Goal: Task Accomplishment & Management: Use online tool/utility

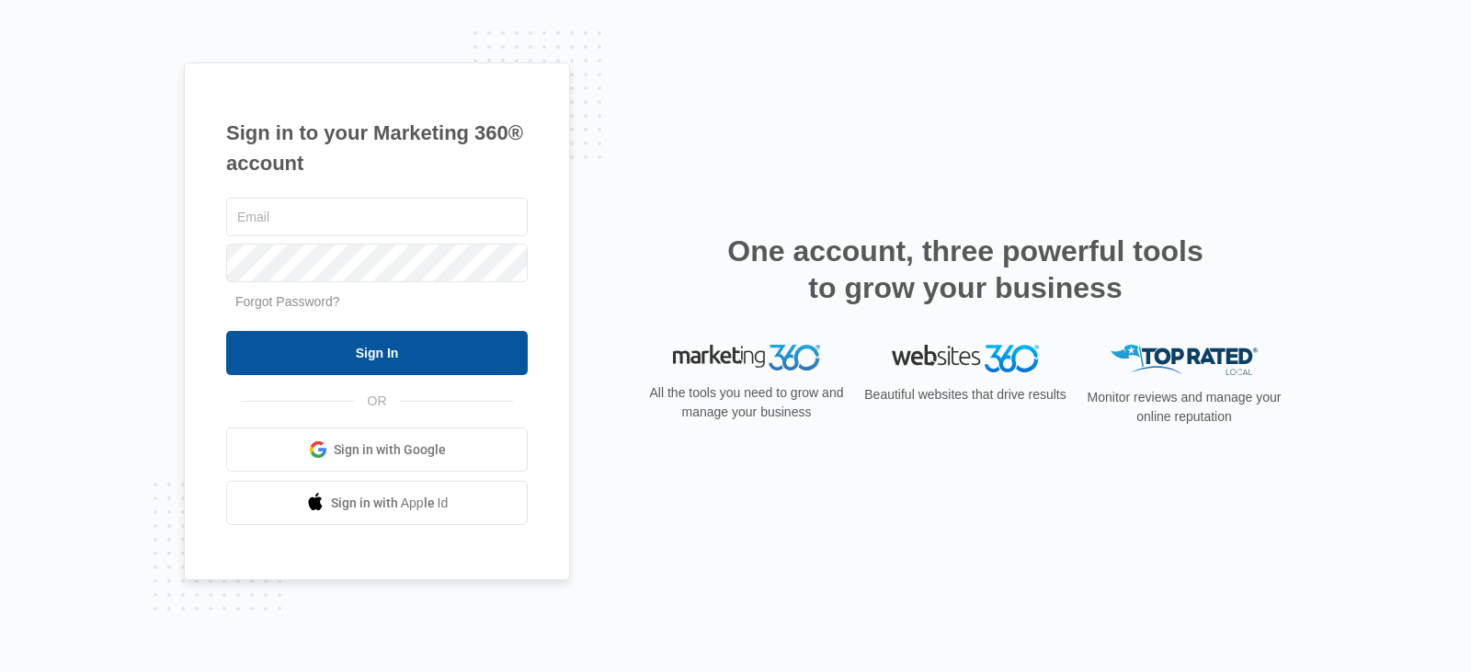
type input "[PERSON_NAME][EMAIL_ADDRESS][DOMAIN_NAME]"
click at [455, 363] on input "Sign In" at bounding box center [376, 353] width 301 height 44
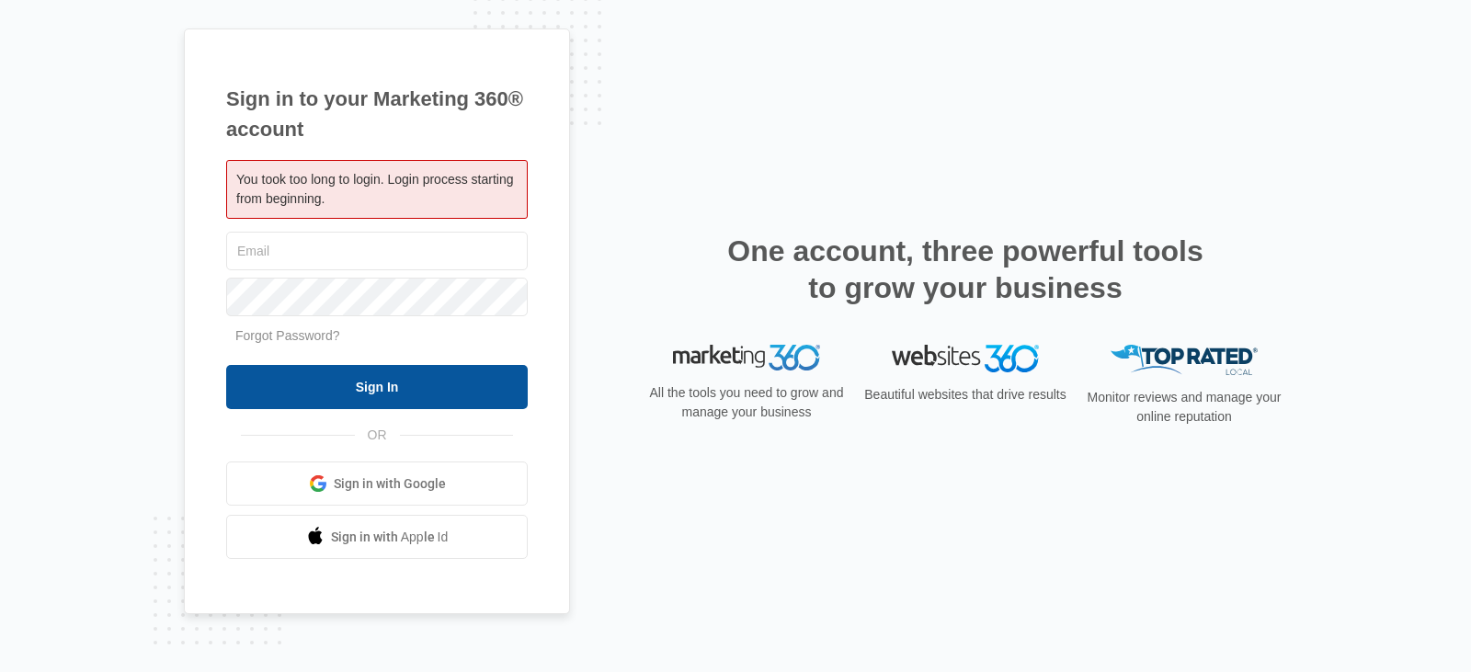
type input "[PERSON_NAME][EMAIL_ADDRESS][DOMAIN_NAME]"
click at [461, 382] on input "Sign In" at bounding box center [376, 387] width 301 height 44
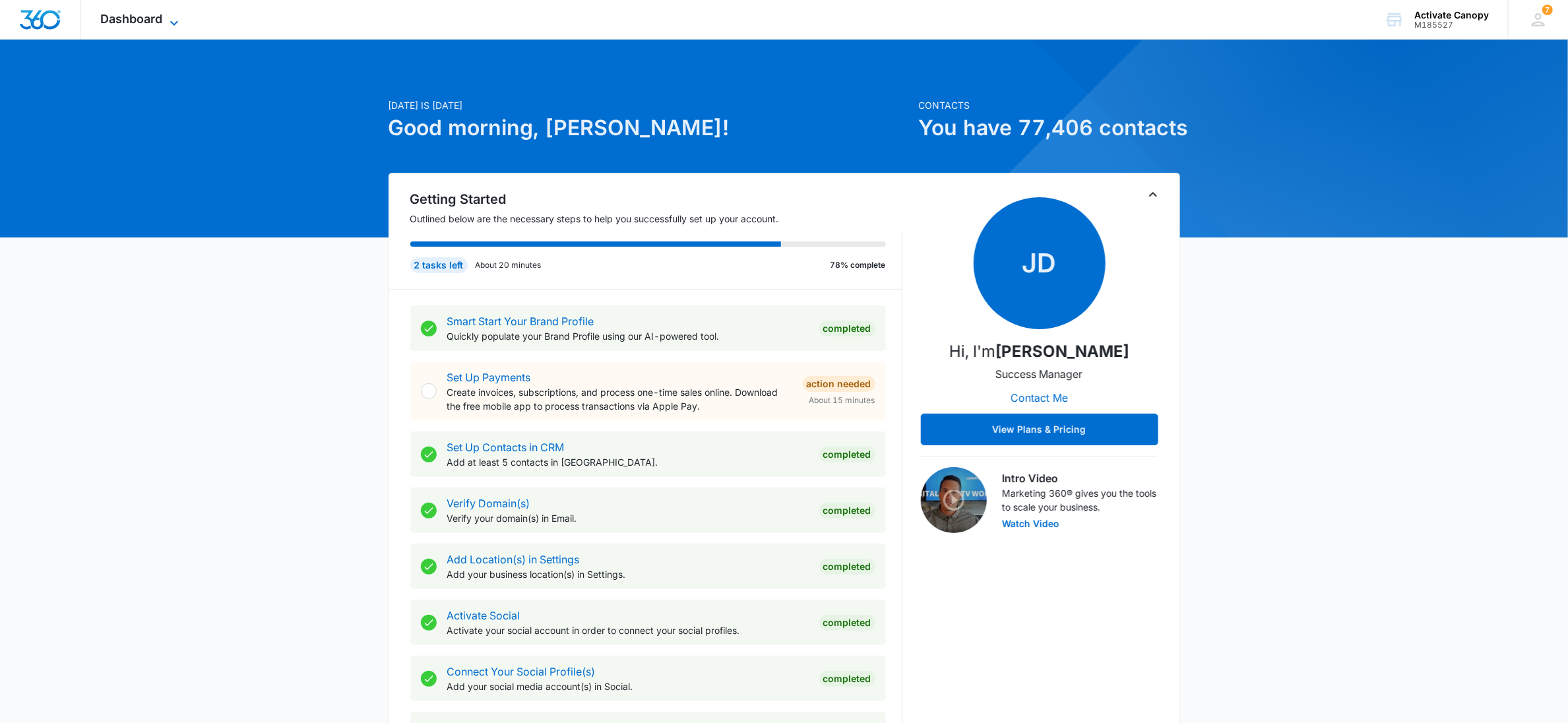
click at [118, 22] on span "Dashboard" at bounding box center [132, 19] width 62 height 14
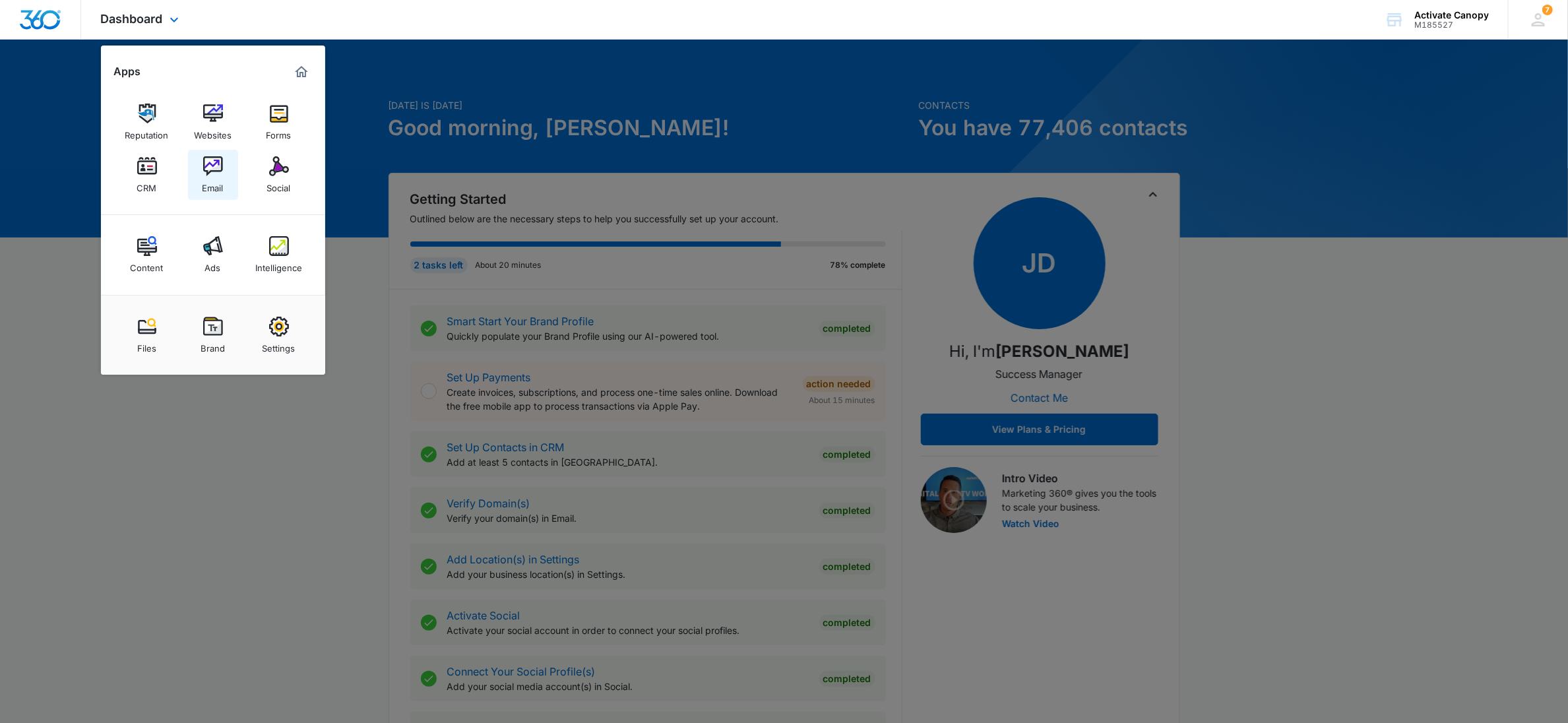
click at [212, 171] on img at bounding box center [213, 167] width 20 height 20
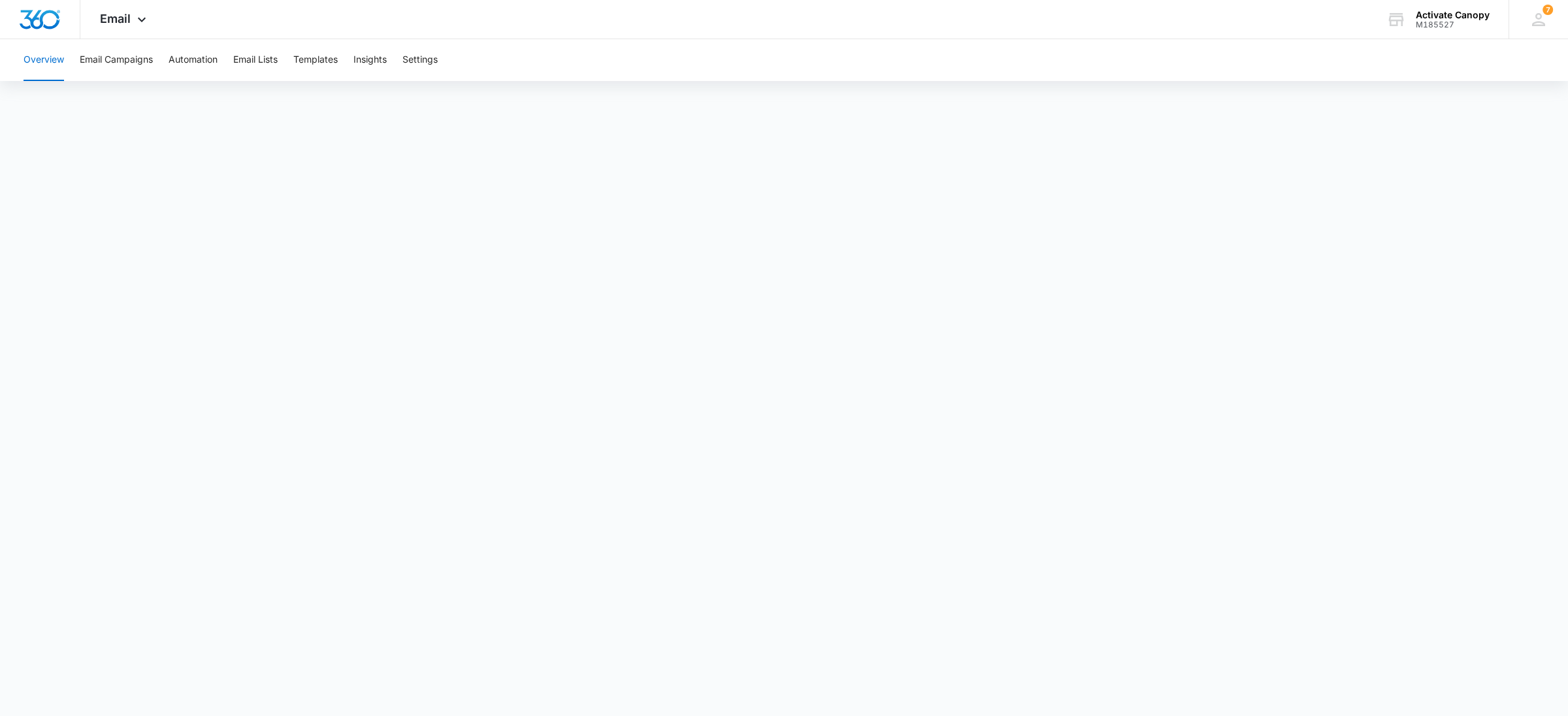
click at [544, 52] on div "Overview Email Campaigns Automation Email Lists Templates Insights Settings" at bounding box center [784, 60] width 1537 height 42
click at [321, 55] on button "Templates" at bounding box center [316, 60] width 44 height 42
click at [55, 58] on button "Overview" at bounding box center [43, 60] width 41 height 42
click at [329, 55] on button "Templates" at bounding box center [316, 60] width 44 height 42
click at [124, 63] on button "Email Campaigns" at bounding box center [116, 60] width 73 height 42
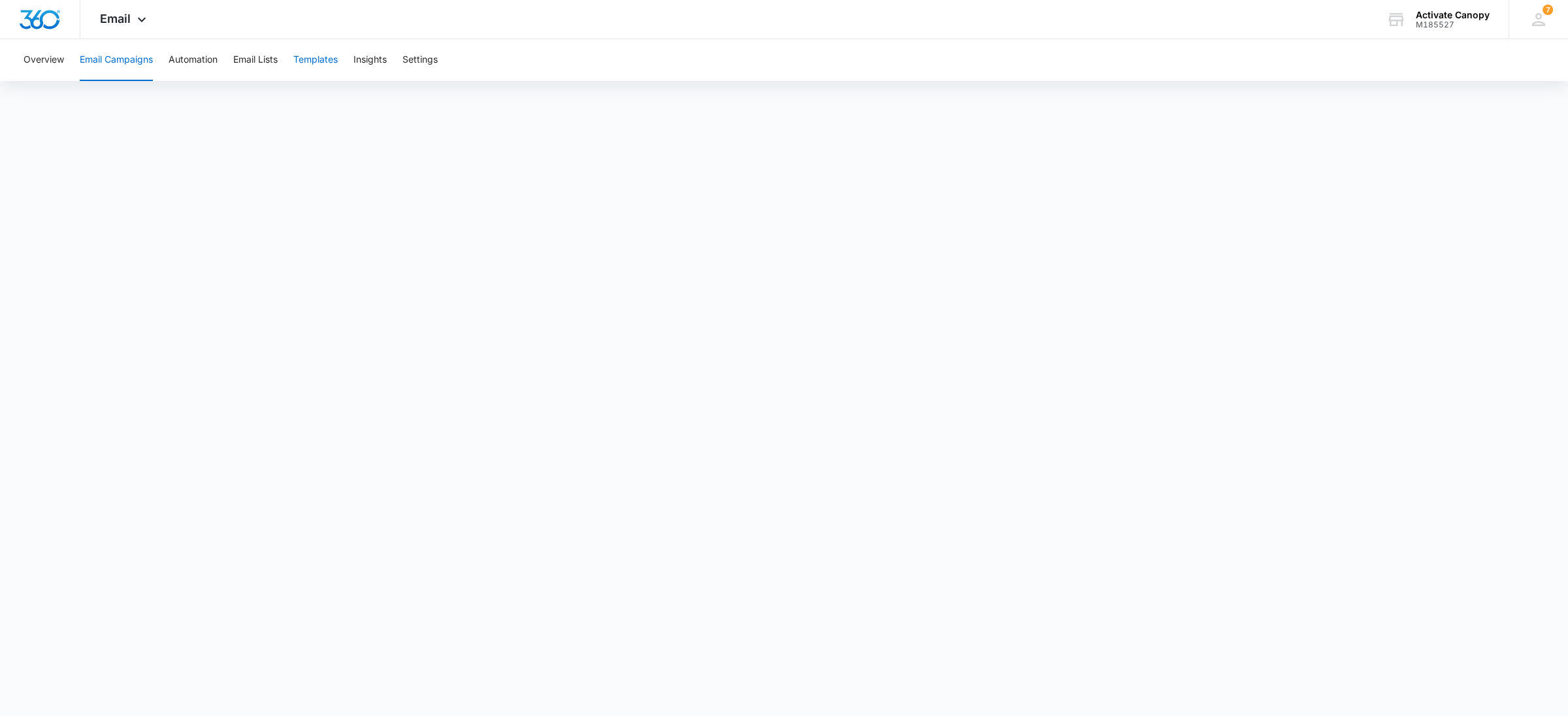
click at [311, 58] on button "Templates" at bounding box center [316, 60] width 44 height 42
click at [190, 60] on button "Automation" at bounding box center [193, 60] width 49 height 42
click at [326, 65] on button "Templates" at bounding box center [316, 60] width 44 height 42
click at [198, 63] on button "Automation" at bounding box center [193, 60] width 49 height 42
click at [319, 60] on button "Templates" at bounding box center [316, 60] width 44 height 42
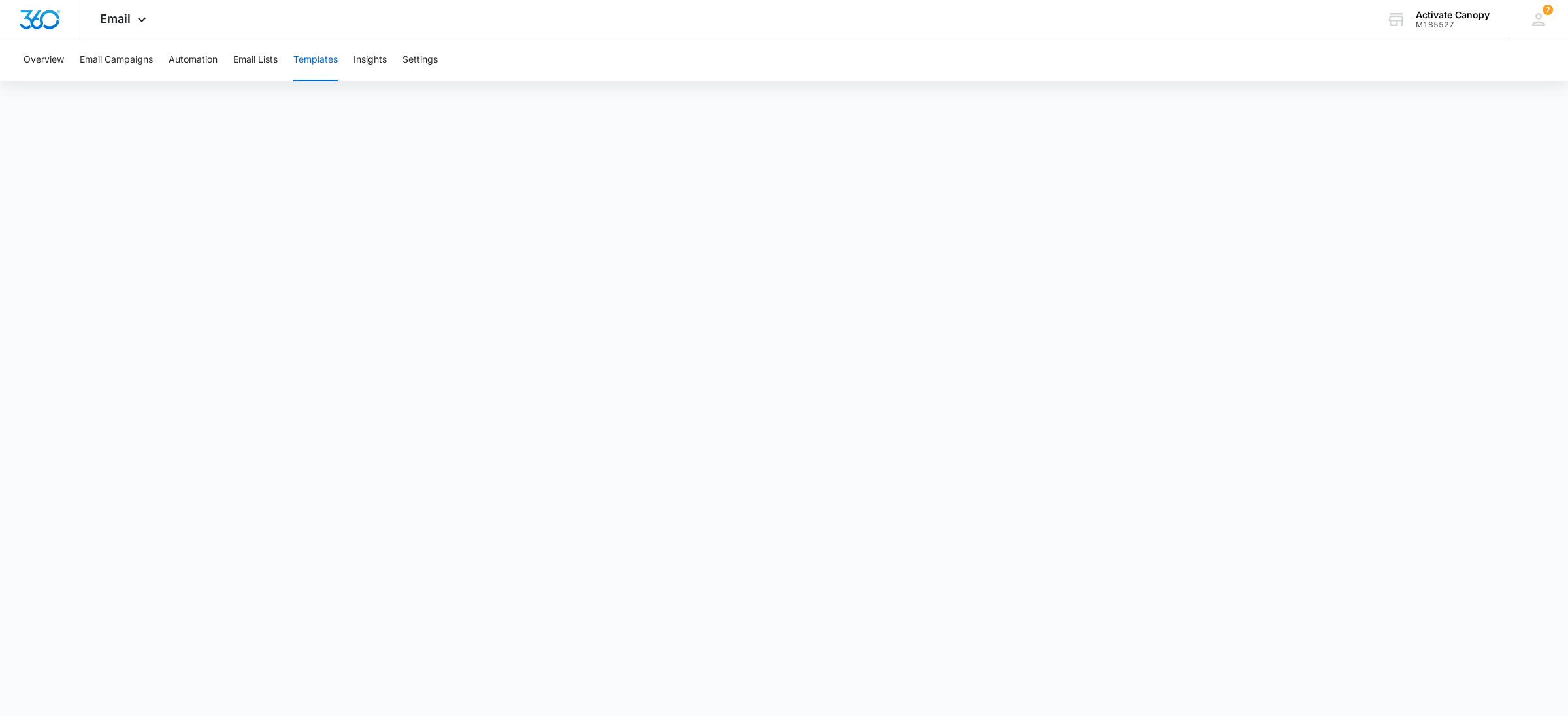
click at [312, 60] on button "Templates" at bounding box center [316, 60] width 44 height 42
click at [298, 57] on button "Templates" at bounding box center [316, 60] width 44 height 42
click at [324, 67] on button "Templates" at bounding box center [316, 60] width 44 height 42
click at [316, 67] on button "Templates" at bounding box center [316, 60] width 44 height 42
click at [210, 55] on button "Automation" at bounding box center [193, 60] width 49 height 42
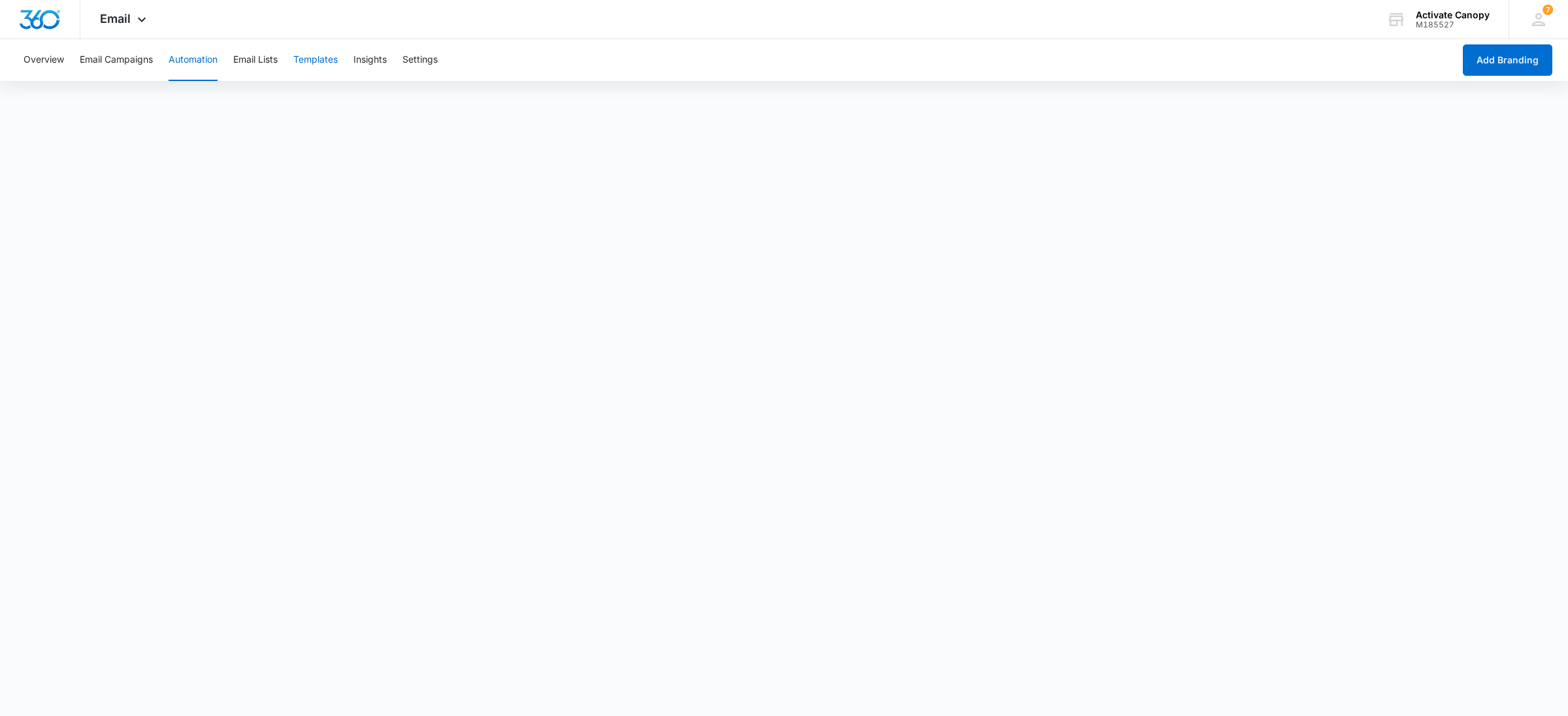
click at [334, 53] on button "Templates" at bounding box center [316, 60] width 44 height 42
click at [197, 55] on button "Automation" at bounding box center [193, 60] width 49 height 42
